Goal: Transaction & Acquisition: Purchase product/service

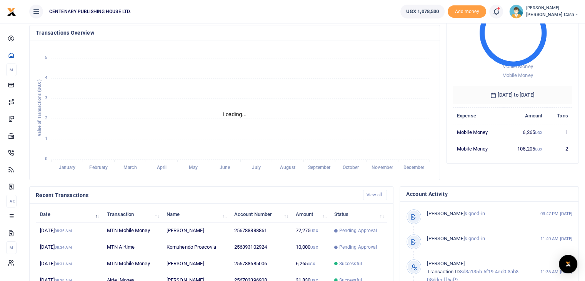
scroll to position [82, 0]
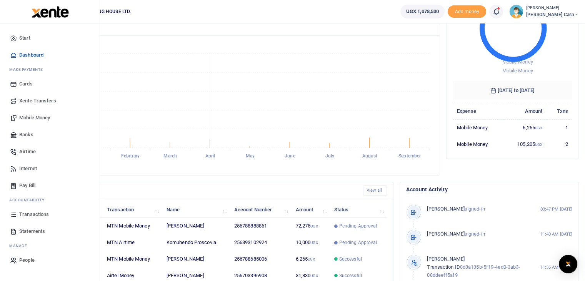
click at [32, 118] on span "Mobile Money" at bounding box center [34, 118] width 31 height 8
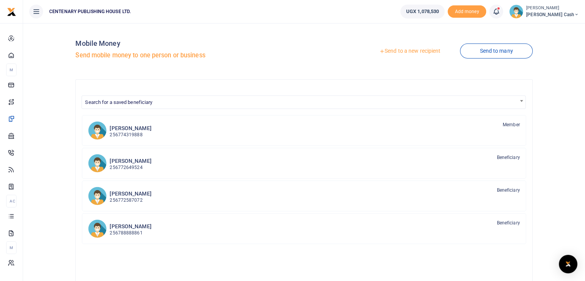
click at [429, 50] on link "Send to a new recipient" at bounding box center [410, 51] width 100 height 14
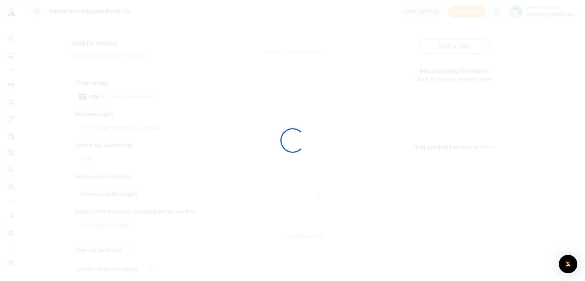
select select
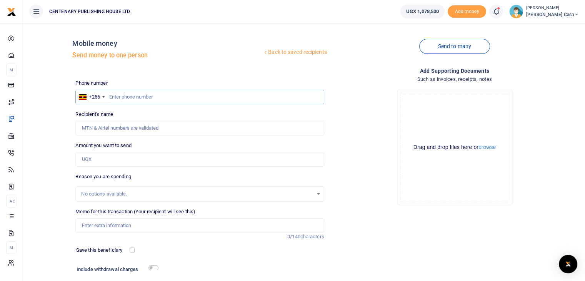
click at [111, 99] on input "text" at bounding box center [199, 97] width 249 height 15
type input "703271138"
type input "[PERSON_NAME]"
type input "703271138"
click at [107, 157] on input "Amount you want to send" at bounding box center [199, 159] width 249 height 15
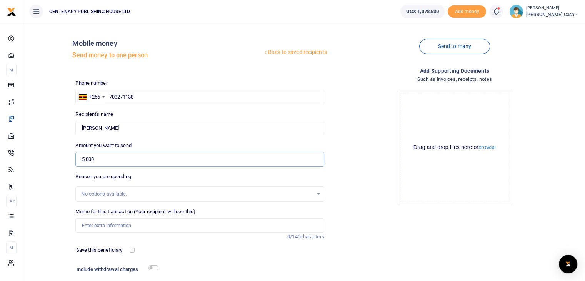
type input "5,000"
click at [94, 224] on input "Memo for this transaction (Your recipient will see this)" at bounding box center [199, 225] width 249 height 15
type input "Transport to province"
click at [132, 250] on input "checkbox" at bounding box center [132, 249] width 5 height 5
checkbox input "true"
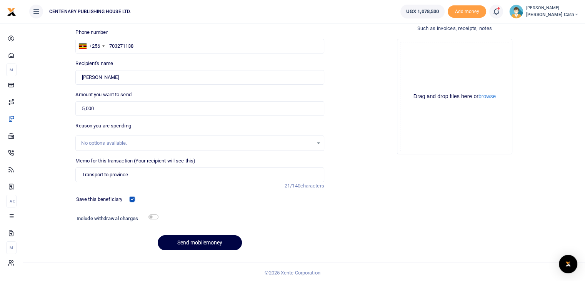
scroll to position [52, 0]
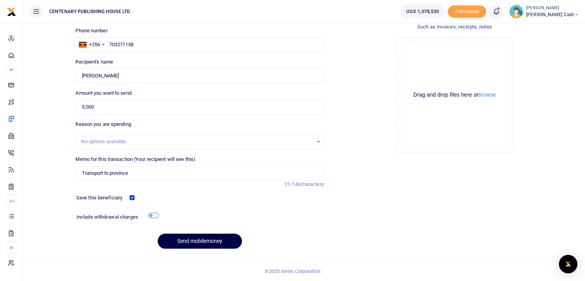
click at [151, 215] on input "checkbox" at bounding box center [154, 215] width 10 height 5
checkbox input "true"
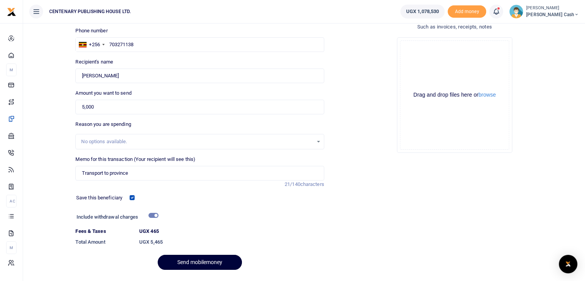
click at [190, 261] on button "Send mobilemoney" at bounding box center [200, 262] width 84 height 15
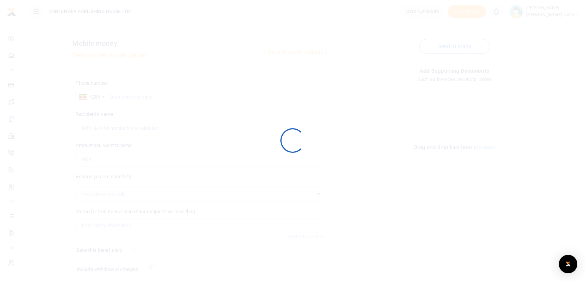
scroll to position [52, 0]
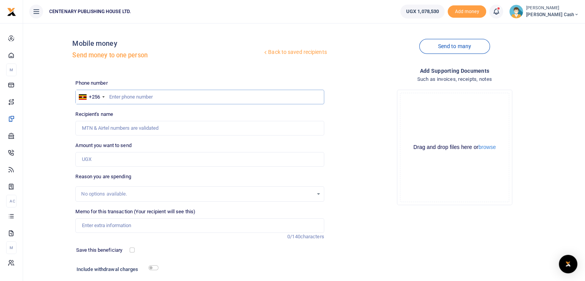
click at [109, 100] on input "text" at bounding box center [199, 97] width 249 height 15
click at [500, 10] on icon at bounding box center [497, 11] width 8 height 8
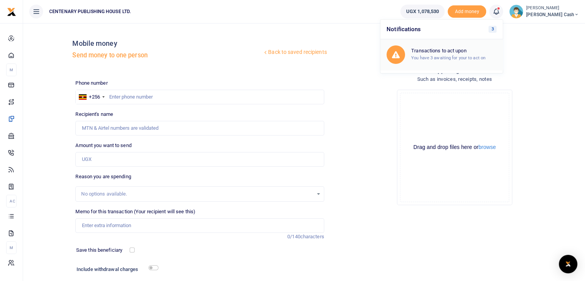
click at [473, 62] on div "Transactions to act upon You have 3 awaiting for your to act on" at bounding box center [442, 54] width 110 height 18
